Goal: Task Accomplishment & Management: Complete application form

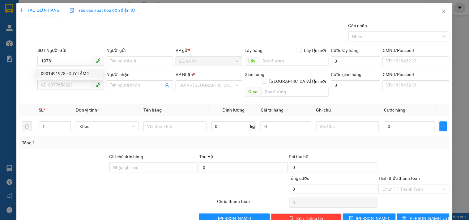
click at [81, 72] on div "0901491978 - DUY TÂM 2" at bounding box center [70, 73] width 58 height 7
type input "0901491978"
type input "DUY TÂM 2"
type input "0973851088"
type input "LAB 5P"
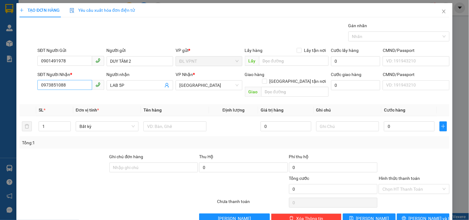
type input "0901491978"
drag, startPoint x: 85, startPoint y: 86, endPoint x: 23, endPoint y: 66, distance: 65.4
click at [0, 71] on div "TẠO ĐƠN HÀNG Yêu cầu xuất hóa đơn điện tử Transit Pickup Surcharge Ids Transit …" at bounding box center [234, 110] width 469 height 220
type input "0931268084"
click at [80, 96] on div "0931268084 - vũ lab" at bounding box center [70, 97] width 58 height 7
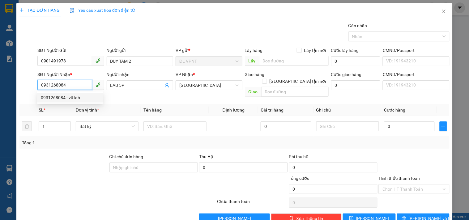
type input "vũ lab"
type input "0931268084"
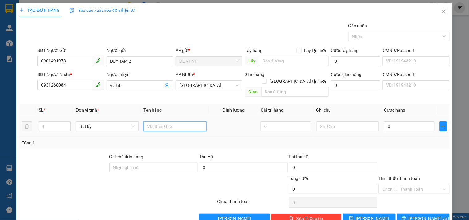
click at [181, 122] on input "text" at bounding box center [175, 127] width 63 height 10
type input "1H"
click at [398, 122] on input "0" at bounding box center [409, 127] width 51 height 10
click at [397, 122] on input "0" at bounding box center [409, 127] width 51 height 10
type input "02"
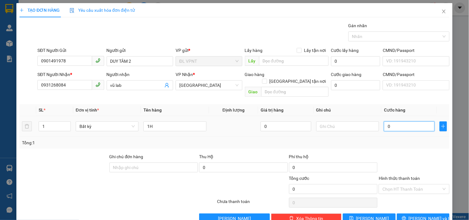
type input "2"
type input "020"
type input "20"
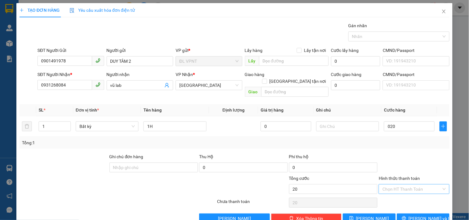
type input "20.000"
click at [410, 185] on input "Hình thức thanh toán" at bounding box center [412, 189] width 59 height 9
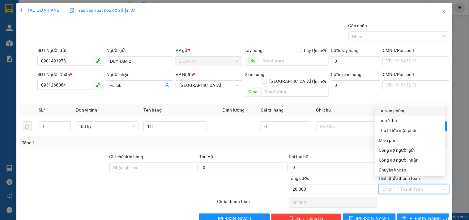
click at [404, 108] on div "Tại văn phòng" at bounding box center [410, 110] width 62 height 7
type input "0"
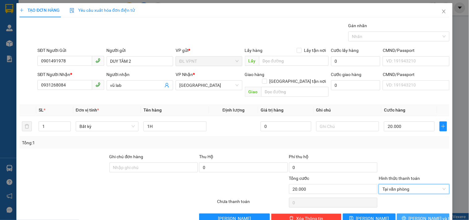
click at [410, 214] on button "[PERSON_NAME] và In" at bounding box center [423, 219] width 53 height 10
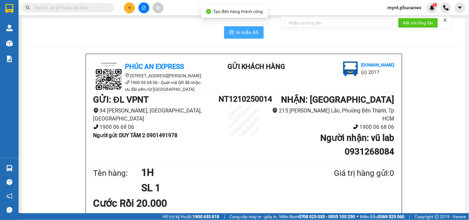
click at [242, 30] on span "In mẫu A5" at bounding box center [248, 32] width 22 height 8
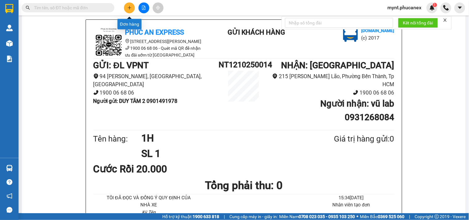
click at [128, 6] on icon "plus" at bounding box center [129, 8] width 4 height 4
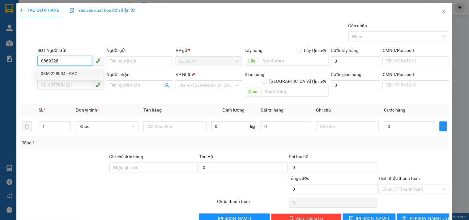
click at [76, 71] on div "0869228034 - ĐÀO" at bounding box center [70, 73] width 58 height 7
type input "0869228034"
type input "ĐÀO"
type input "0903812934"
type input "truyền"
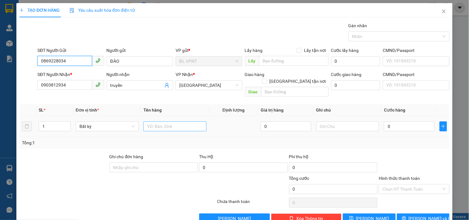
type input "0869228034"
click at [203, 122] on input "text" at bounding box center [175, 127] width 63 height 10
type input "1c"
click at [420, 122] on input "0" at bounding box center [409, 127] width 51 height 10
type input "3"
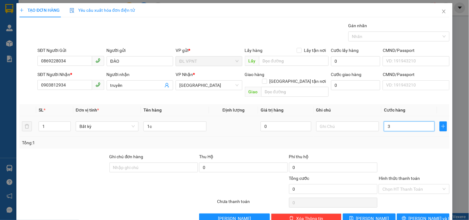
type input "3"
type input "30"
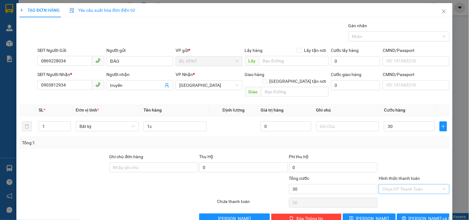
click at [410, 185] on input "Hình thức thanh toán" at bounding box center [412, 189] width 59 height 9
type input "30.000"
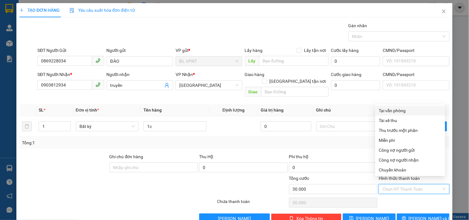
click at [398, 109] on div "Tại văn phòng" at bounding box center [410, 110] width 62 height 7
type input "0"
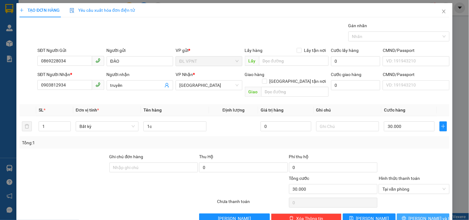
click at [417, 215] on span "[PERSON_NAME] và In" at bounding box center [430, 218] width 43 height 7
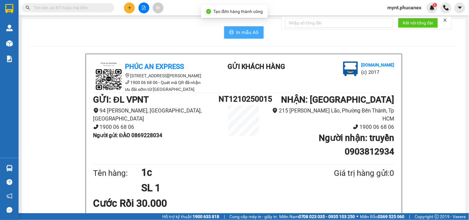
click at [248, 32] on span "In mẫu A5" at bounding box center [248, 32] width 22 height 8
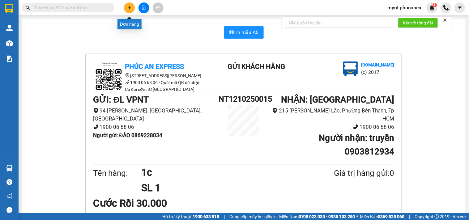
click at [131, 8] on icon "plus" at bounding box center [129, 8] width 4 height 4
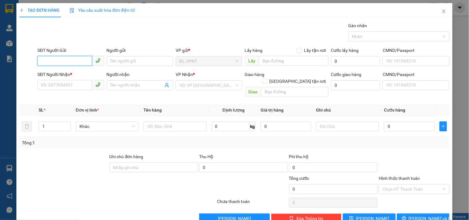
click at [70, 60] on input "SĐT Người Gửi" at bounding box center [64, 61] width 54 height 10
click at [71, 67] on div "0869228034 0869228034 - ĐÀO" at bounding box center [70, 73] width 66 height 12
click at [71, 61] on input "8034" at bounding box center [64, 61] width 54 height 10
click at [70, 74] on div "0869228034 - ĐÀO" at bounding box center [70, 73] width 58 height 7
type input "0869228034"
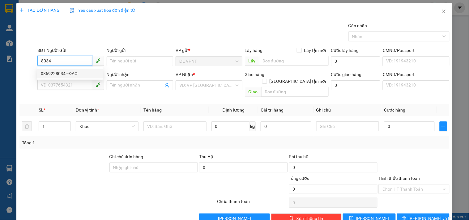
type input "ĐÀO"
type input "0903812934"
type input "truyền"
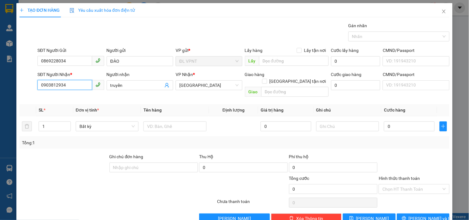
drag, startPoint x: 75, startPoint y: 86, endPoint x: 0, endPoint y: 61, distance: 78.9
click at [0, 62] on div "TẠO ĐƠN HÀNG Yêu cầu xuất hóa đơn điện tử Transit Pickup Surcharge Ids Transit …" at bounding box center [234, 110] width 469 height 220
type input "0972150010"
drag, startPoint x: 128, startPoint y: 86, endPoint x: 111, endPoint y: 88, distance: 17.5
click at [111, 88] on input "truyền" at bounding box center [136, 85] width 53 height 7
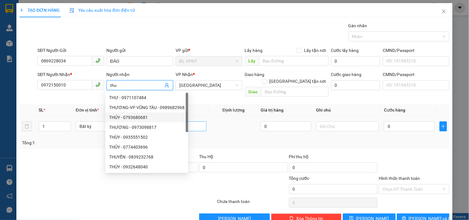
type input "thu"
click at [198, 122] on input "text" at bounding box center [175, 127] width 63 height 10
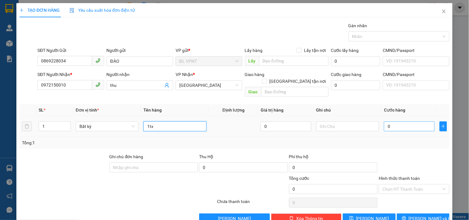
type input "1tx"
click at [393, 122] on input "0" at bounding box center [409, 127] width 51 height 10
type input "3"
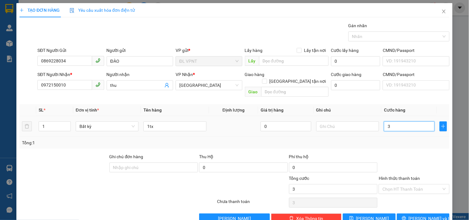
type input "30"
click at [392, 185] on input "Hình thức thanh toán" at bounding box center [412, 189] width 59 height 9
type input "30.000"
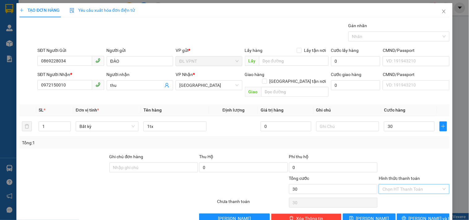
type input "30.000"
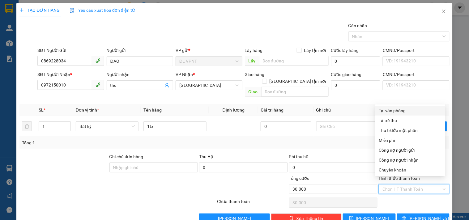
click at [399, 110] on div "Tại văn phòng" at bounding box center [410, 110] width 62 height 7
type input "0"
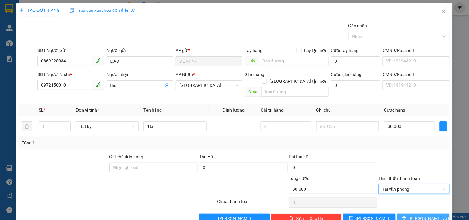
click at [424, 215] on span "[PERSON_NAME] và In" at bounding box center [430, 218] width 43 height 7
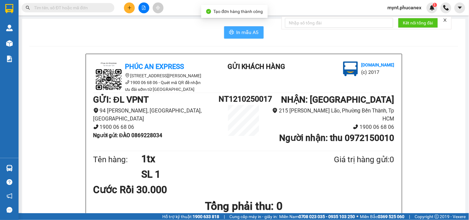
click at [237, 31] on span "In mẫu A5" at bounding box center [248, 32] width 22 height 8
click at [133, 11] on button at bounding box center [129, 7] width 11 height 11
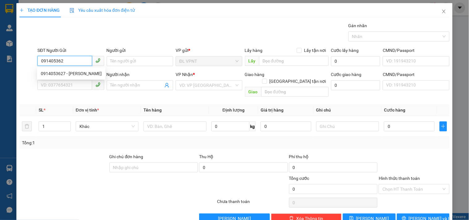
type input "0914053627"
click at [80, 70] on div "0914053627 - [PERSON_NAME]" at bounding box center [71, 73] width 61 height 7
type input "[PERSON_NAME]"
type input "0914053627"
type input "[PERSON_NAME]"
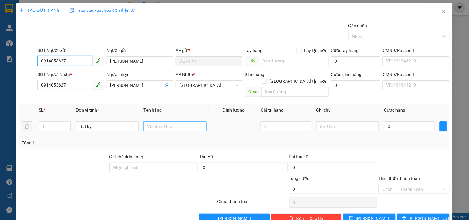
type input "0914053627"
click at [166, 122] on input "text" at bounding box center [175, 127] width 63 height 10
type input "1tx"
click at [398, 116] on td "0" at bounding box center [410, 126] width 56 height 21
click at [392, 122] on input "0" at bounding box center [409, 127] width 51 height 10
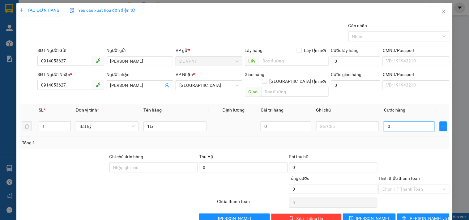
type input "4"
type input "40"
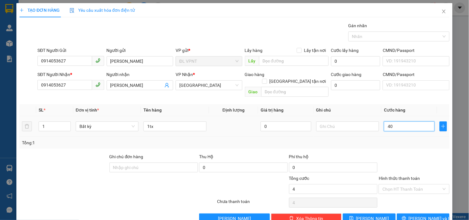
type input "40"
type input "40.000"
click at [415, 140] on div "Tổng: 1" at bounding box center [234, 143] width 425 height 7
drag, startPoint x: 99, startPoint y: 190, endPoint x: 115, endPoint y: 187, distance: 16.6
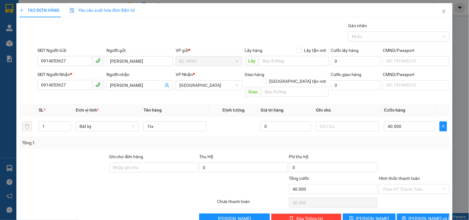
click at [99, 197] on div at bounding box center [118, 203] width 198 height 12
click at [392, 185] on input "Hình thức thanh toán" at bounding box center [412, 189] width 59 height 9
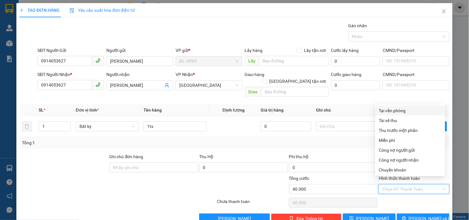
drag, startPoint x: 404, startPoint y: 109, endPoint x: 413, endPoint y: 160, distance: 52.1
click at [404, 109] on div "Tại văn phòng" at bounding box center [410, 110] width 62 height 7
type input "0"
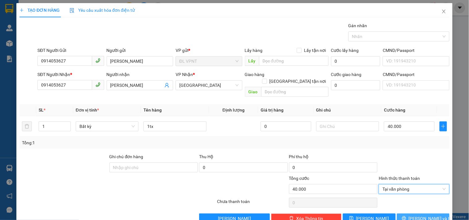
click at [406, 214] on button "[PERSON_NAME] và In" at bounding box center [423, 219] width 53 height 10
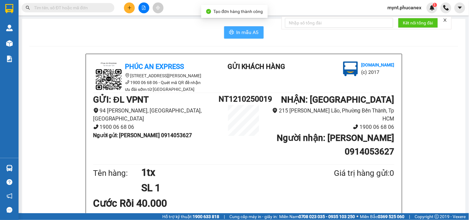
click at [246, 36] on span "In mẫu A5" at bounding box center [248, 32] width 22 height 8
